Goal: Information Seeking & Learning: Understand process/instructions

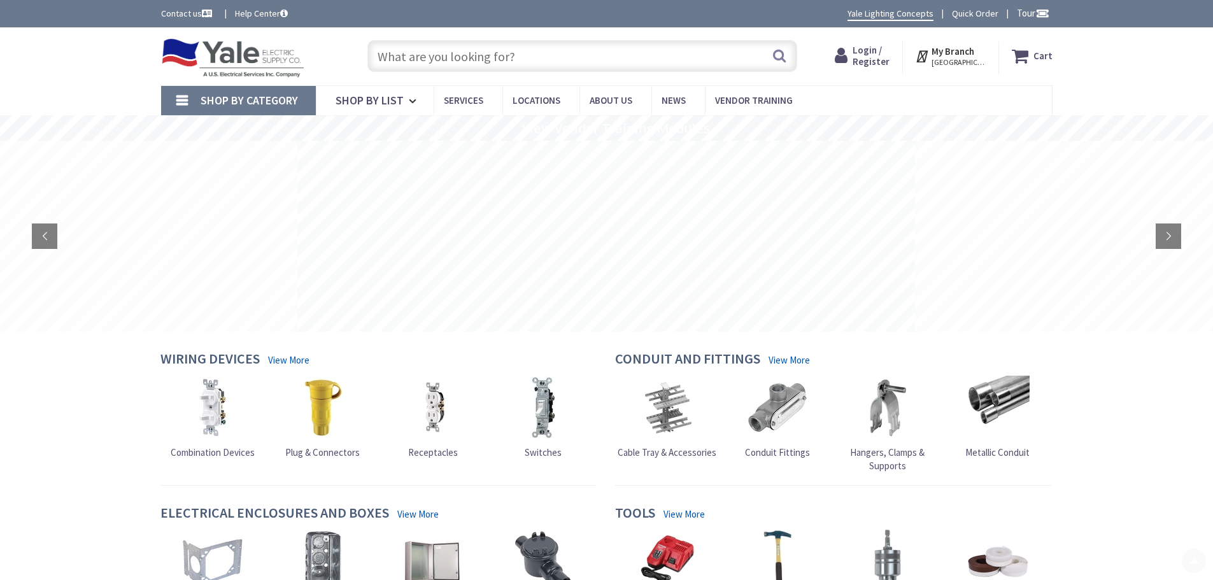
scroll to position [420, 0]
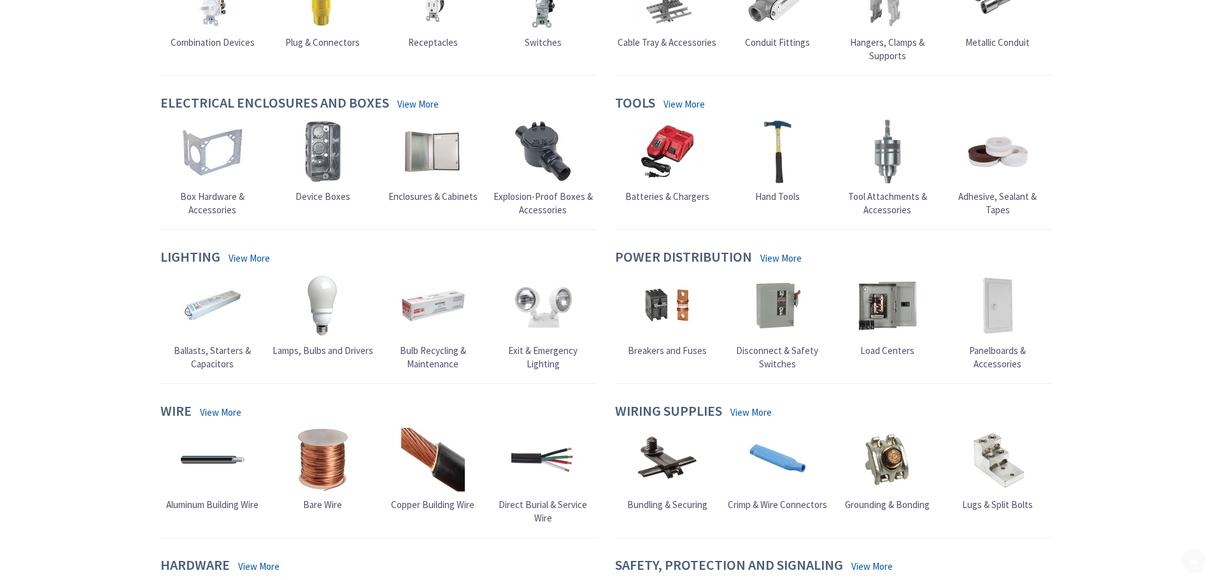
type input "[GEOGRAPHIC_DATA], [GEOGRAPHIC_DATA]"
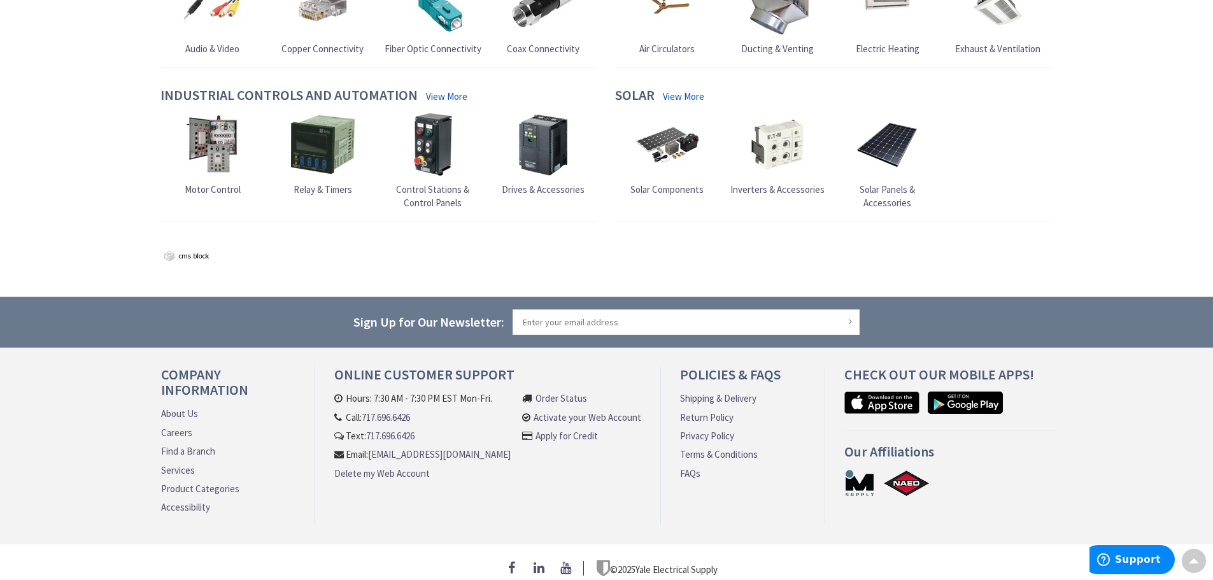
scroll to position [1190, 0]
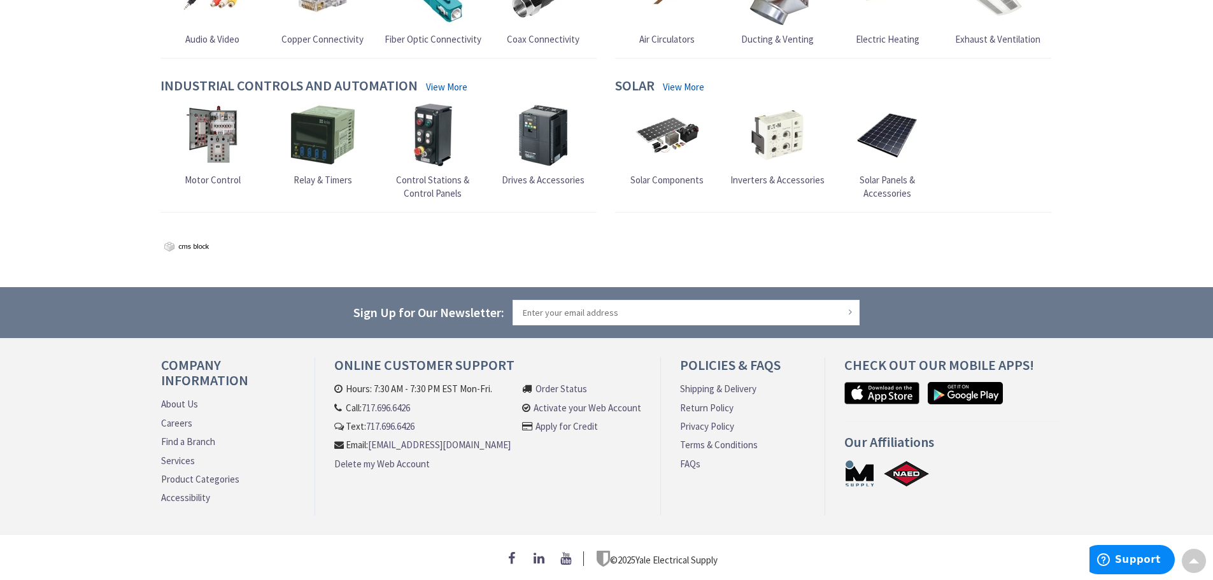
click at [705, 442] on link "Terms & Conditions" at bounding box center [719, 444] width 78 height 13
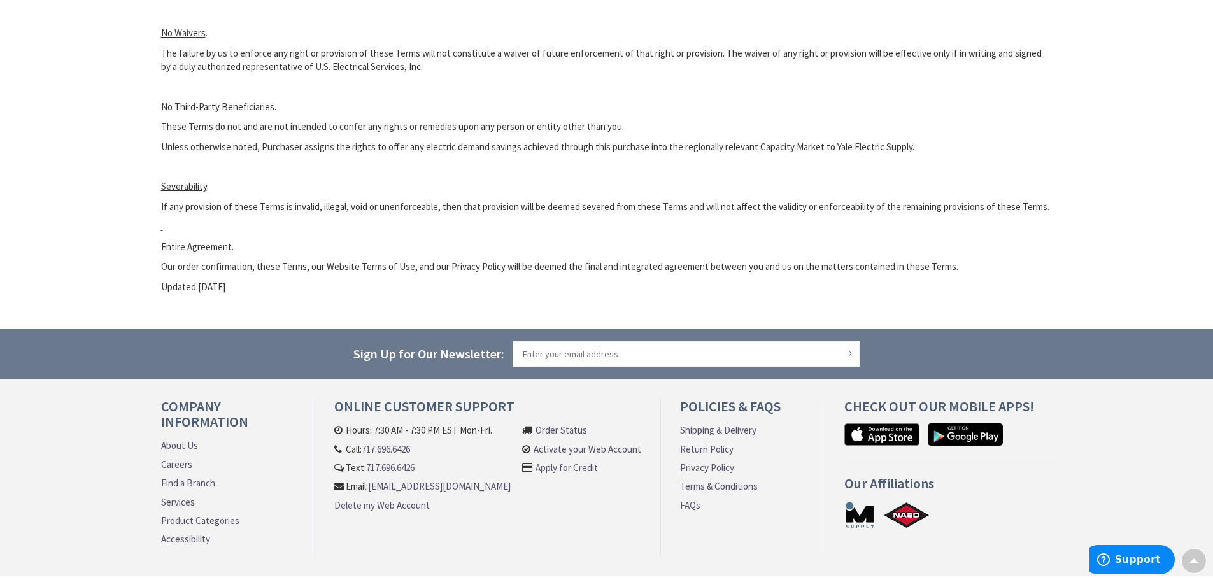
scroll to position [3189, 0]
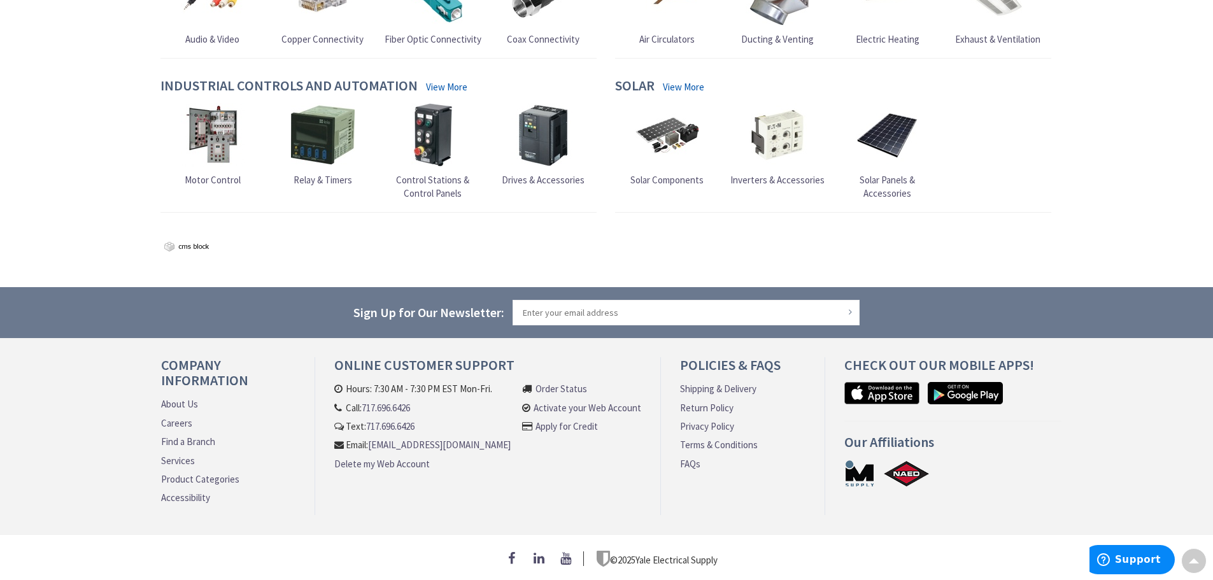
drag, startPoint x: 0, startPoint y: 0, endPoint x: 557, endPoint y: 424, distance: 700.1
click at [557, 424] on link "Apply for Credit" at bounding box center [567, 426] width 62 height 13
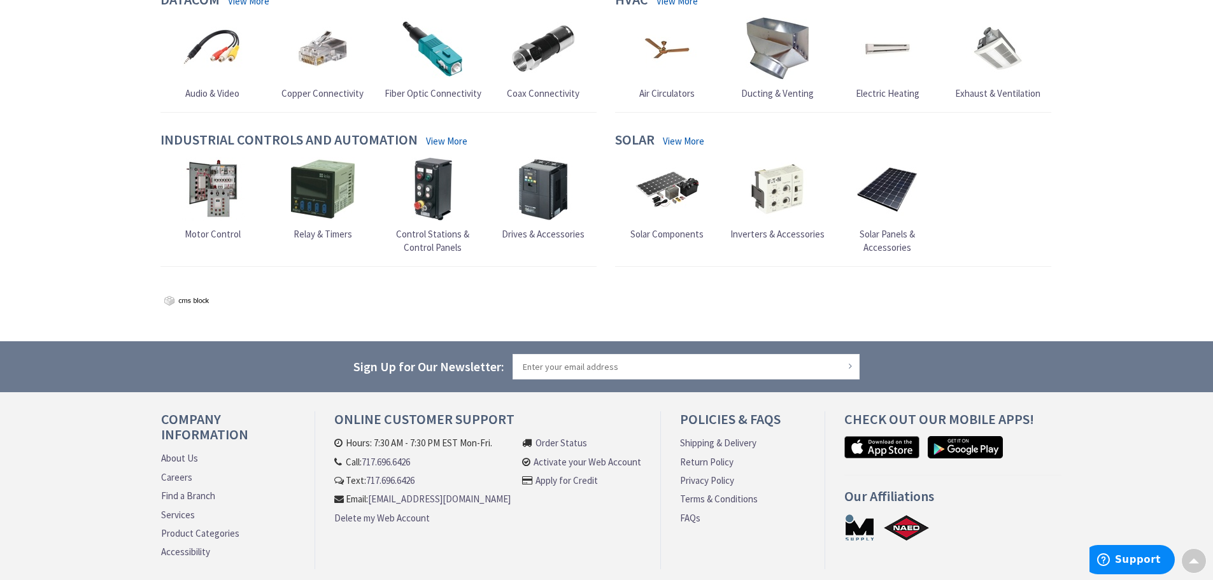
scroll to position [1190, 0]
